Goal: Task Accomplishment & Management: Use online tool/utility

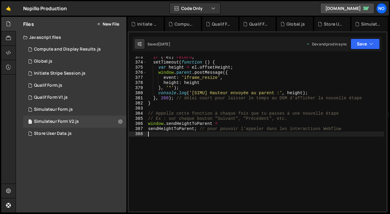
scroll to position [2085, 0]
type textarea "//============== FIN DU CODE DU LOADER ==============//"
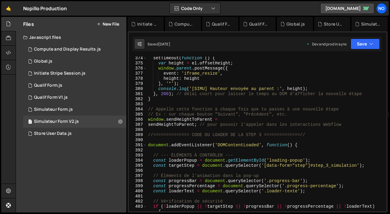
scroll to position [2092, 0]
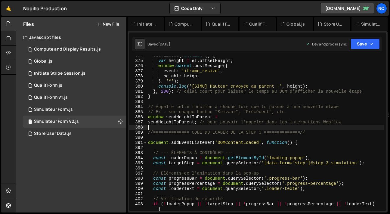
click at [167, 127] on div "setTimeout ( function ( ) { var height = el . offsetHeight ; window . parent . …" at bounding box center [265, 138] width 237 height 170
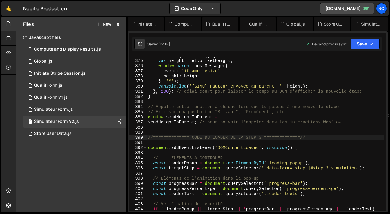
click at [265, 136] on div "setTimeout ( function ( ) { var height = el . offsetHeight ; window . parent . …" at bounding box center [265, 138] width 237 height 170
drag, startPoint x: 231, startPoint y: 138, endPoint x: 215, endPoint y: 138, distance: 15.7
click at [215, 138] on div "setTimeout ( function ( ) { var height = el . offsetHeight ; window . parent . …" at bounding box center [265, 138] width 237 height 170
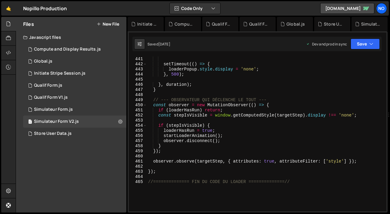
scroll to position [2490, 0]
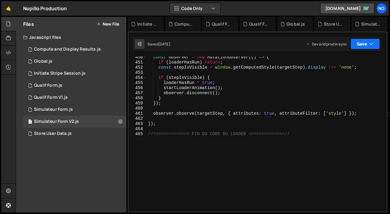
click at [369, 45] on button "Save" at bounding box center [365, 44] width 29 height 11
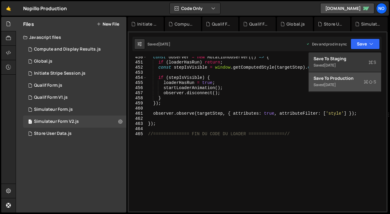
click at [336, 83] on div "[DATE]" at bounding box center [330, 84] width 12 height 5
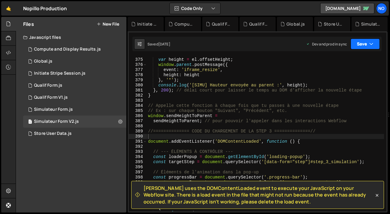
click at [366, 44] on button "Save" at bounding box center [365, 44] width 29 height 11
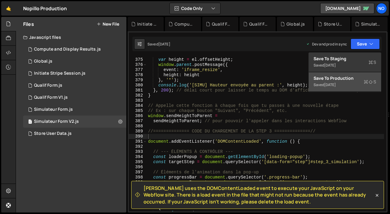
click at [356, 81] on div "Save to Production S" at bounding box center [345, 78] width 63 height 6
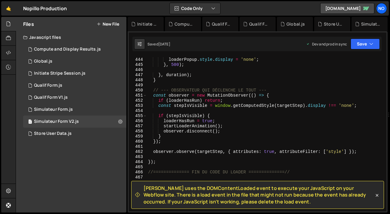
scroll to position [2450, 0]
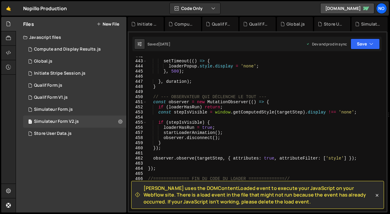
drag, startPoint x: 274, startPoint y: 204, endPoint x: 145, endPoint y: 188, distance: 130.6
click at [145, 188] on span "[PERSON_NAME] uses the DOMContentLoaded event to execute your JavaScript on you…" at bounding box center [259, 195] width 231 height 20
copy span "[PERSON_NAME] uses the DOMContentLoaded event to execute your JavaScript on you…"
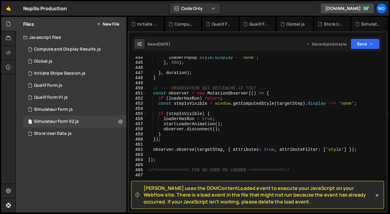
scroll to position [2500, 0]
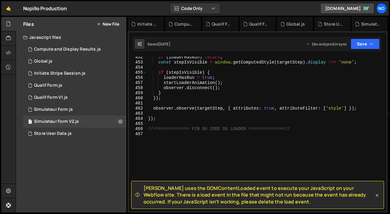
click at [375, 194] on icon at bounding box center [377, 195] width 6 height 6
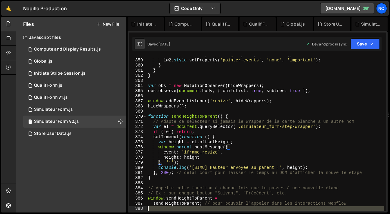
scroll to position [2036, 0]
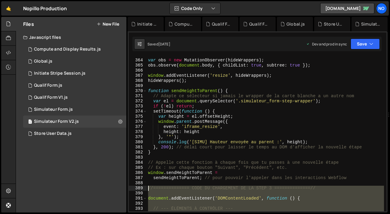
type textarea "//============== CODE DU CHARGEMENT DE LA STEP 3 ==============//"
drag, startPoint x: 302, startPoint y: 129, endPoint x: 149, endPoint y: 190, distance: 164.7
click at [149, 190] on div "var obs = new MutationObserver ( hideWrappers ) ; obs . observe ( document . bo…" at bounding box center [265, 135] width 237 height 165
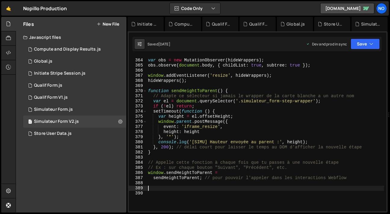
paste textarea "//============== FIN DU CODE DU LOADER ==============//"
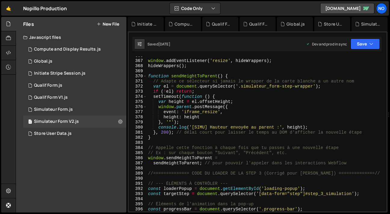
scroll to position [2052, 0]
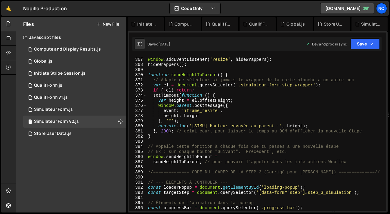
click at [356, 163] on div "window . addEventListener ( 'resize' , hideWrappers ) ; hideWrappers ( ) ; func…" at bounding box center [265, 134] width 237 height 165
type textarea "sendHeightToParent; // pour pouvoir l'appeler dans les interactions Webflow"
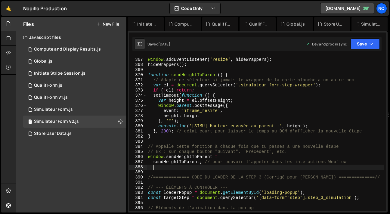
click at [323, 178] on div "window . addEventListener ( 'resize' , hideWrappers ) ; hideWrappers ( ) ; func…" at bounding box center [265, 134] width 237 height 165
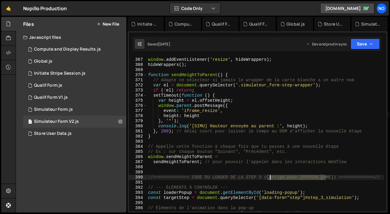
drag, startPoint x: 325, startPoint y: 179, endPoint x: 270, endPoint y: 177, distance: 54.8
click at [270, 177] on div "window . addEventListener ( 'resize' , hideWrappers ) ; hideWrappers ( ) ; func…" at bounding box center [265, 134] width 237 height 165
click at [226, 177] on div "window . addEventListener ( 'resize' , hideWrappers ) ; hideWrappers ( ) ; func…" at bounding box center [265, 134] width 237 height 165
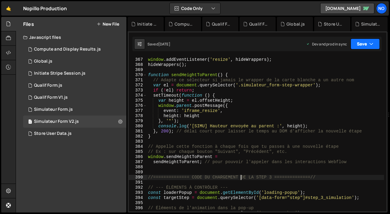
click at [363, 43] on button "Save" at bounding box center [365, 44] width 29 height 11
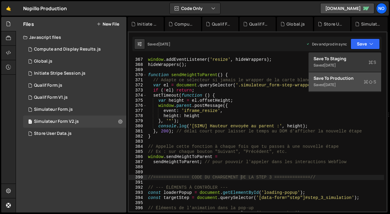
click at [334, 89] on button "Save to Production S Saved [DATE]" at bounding box center [345, 82] width 72 height 20
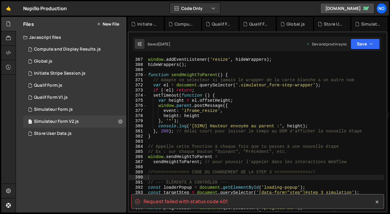
click at [203, 202] on spa "Request failed with status code 401" at bounding box center [186, 201] width 85 height 7
copy div "Request failed with status code 401"
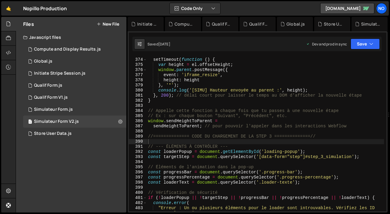
scroll to position [2089, 0]
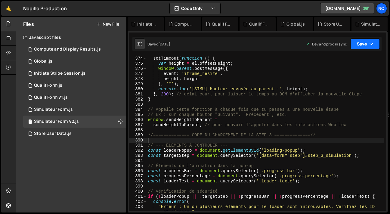
click at [367, 46] on button "Save" at bounding box center [365, 44] width 29 height 11
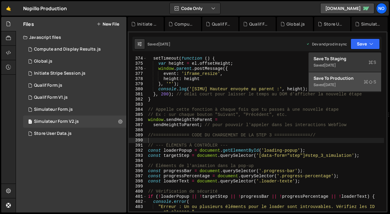
click at [347, 77] on div "Save to Production S" at bounding box center [345, 78] width 63 height 6
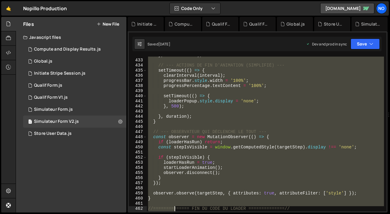
scroll to position [2400, 0]
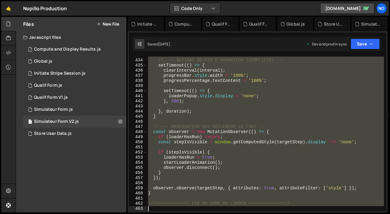
drag, startPoint x: 149, startPoint y: 125, endPoint x: 174, endPoint y: 231, distance: 108.6
click at [174, 214] on html "Projects [GEOGRAPHIC_DATA] Blog No Projects Your Teams Account Upgrade Logout" at bounding box center [195, 107] width 390 height 214
type textarea "//============== FIN DU CODE DU LOADER ==============//"
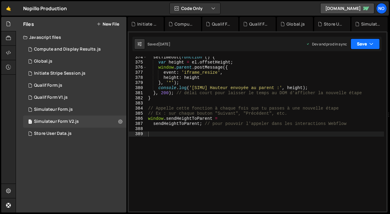
click at [360, 47] on button "Save" at bounding box center [365, 44] width 29 height 11
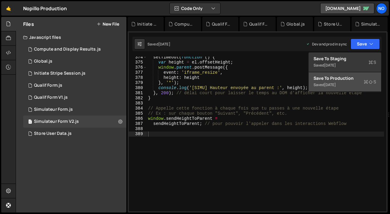
click at [336, 83] on div "[DATE]" at bounding box center [330, 84] width 12 height 5
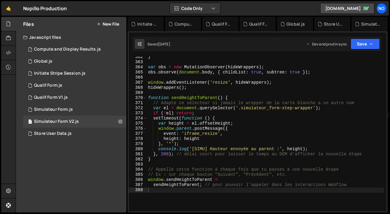
scroll to position [2029, 0]
click at [88, 107] on div "1 Simulateur Form.js 0" at bounding box center [74, 110] width 103 height 12
click at [105, 123] on div "1 Simulateur Form V2.js 0" at bounding box center [74, 122] width 103 height 12
click at [120, 122] on icon at bounding box center [120, 122] width 4 height 6
type input "Simulateur Form V2"
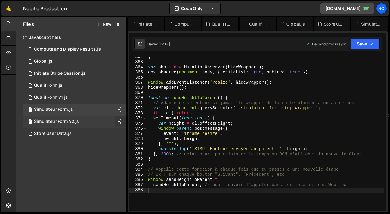
radio input "true"
checkbox input "true"
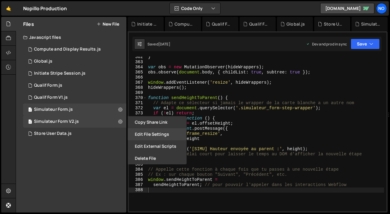
click at [144, 136] on button "Edit File Settings" at bounding box center [157, 134] width 59 height 12
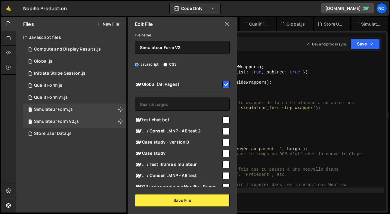
click at [229, 24] on icon at bounding box center [227, 24] width 5 height 7
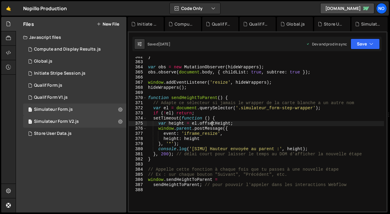
click at [211, 123] on div "} var obs = new MutationObserver ( hideWrappers ) ; obs . observe ( document . …" at bounding box center [265, 137] width 237 height 165
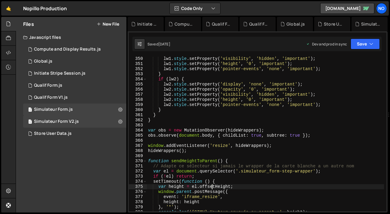
scroll to position [2009, 0]
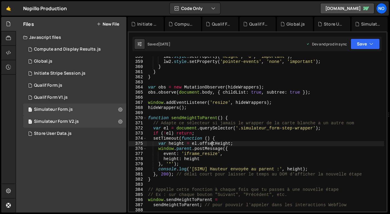
click at [281, 110] on div "lw2 . style . setProperty ( 'height' , '0' , 'important' ) ; lw2 . style . setP…" at bounding box center [265, 136] width 237 height 165
type textarea "hideWrappers();"
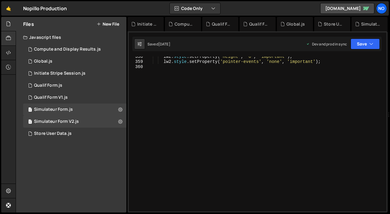
scroll to position [1994, 0]
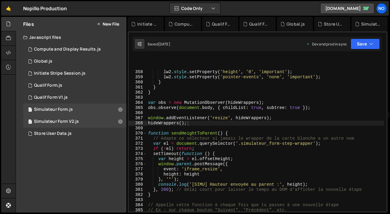
click at [197, 112] on div "lw2 . style . setProperty ( 'height' , '0' , 'important' ) ; lw2 . style . setP…" at bounding box center [265, 136] width 237 height 165
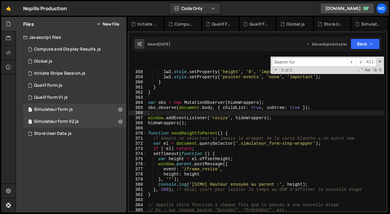
type input "s"
type textarea "window.addEventListener('resize', hideWrappers);"
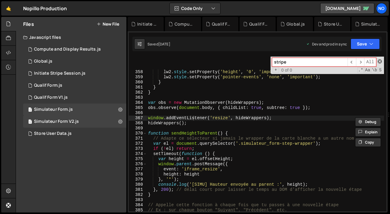
type input "stripe"
click at [379, 61] on span at bounding box center [380, 61] width 4 height 4
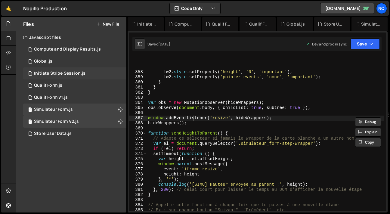
click at [93, 73] on div "1 Initiate Stripe Session.js 0" at bounding box center [74, 73] width 103 height 12
click at [104, 73] on div "1 Initiate Stripe Session.js 0" at bounding box center [74, 73] width 103 height 12
click at [108, 107] on div "1 Simulateur Form.js 0" at bounding box center [74, 110] width 103 height 12
click at [100, 129] on div "1 Store User Data.js 0" at bounding box center [74, 134] width 103 height 12
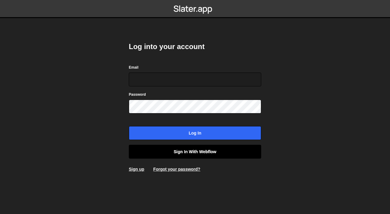
click at [179, 151] on link "Sign in with Webflow" at bounding box center [195, 152] width 133 height 14
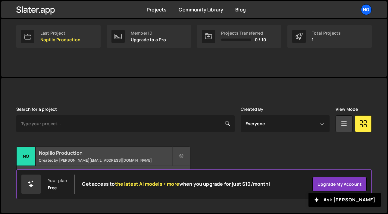
scroll to position [95, 0]
click at [92, 154] on h2 "Nopillo Production" at bounding box center [105, 153] width 133 height 7
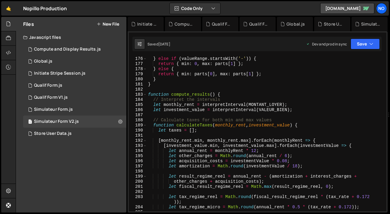
scroll to position [1150, 0]
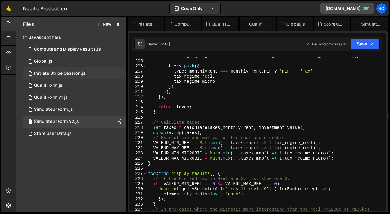
click at [70, 73] on div "Initiate Stripe Session.js" at bounding box center [59, 73] width 51 height 5
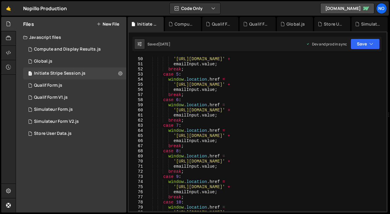
scroll to position [81, 0]
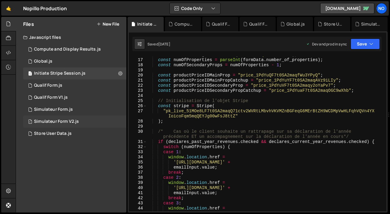
click at [61, 124] on div "1 Simulateur Form V2.js 0" at bounding box center [74, 122] width 103 height 12
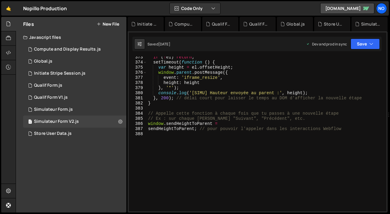
scroll to position [0, 0]
click at [165, 132] on div "if ( ! el ) return ; setTimeout ( function ( ) { var height = el . offsetHeight…" at bounding box center [265, 137] width 237 height 165
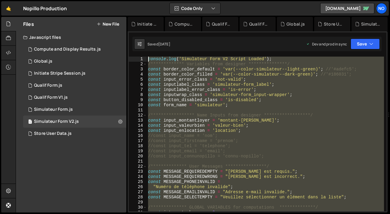
drag, startPoint x: 159, startPoint y: 133, endPoint x: 154, endPoint y: -36, distance: 169.3
click at [154, 0] on html "Projects [GEOGRAPHIC_DATA] Blog No Projects Your Teams Account Upgrade Logout" at bounding box center [195, 107] width 390 height 214
type textarea "**********"
